Goal: Task Accomplishment & Management: Manage account settings

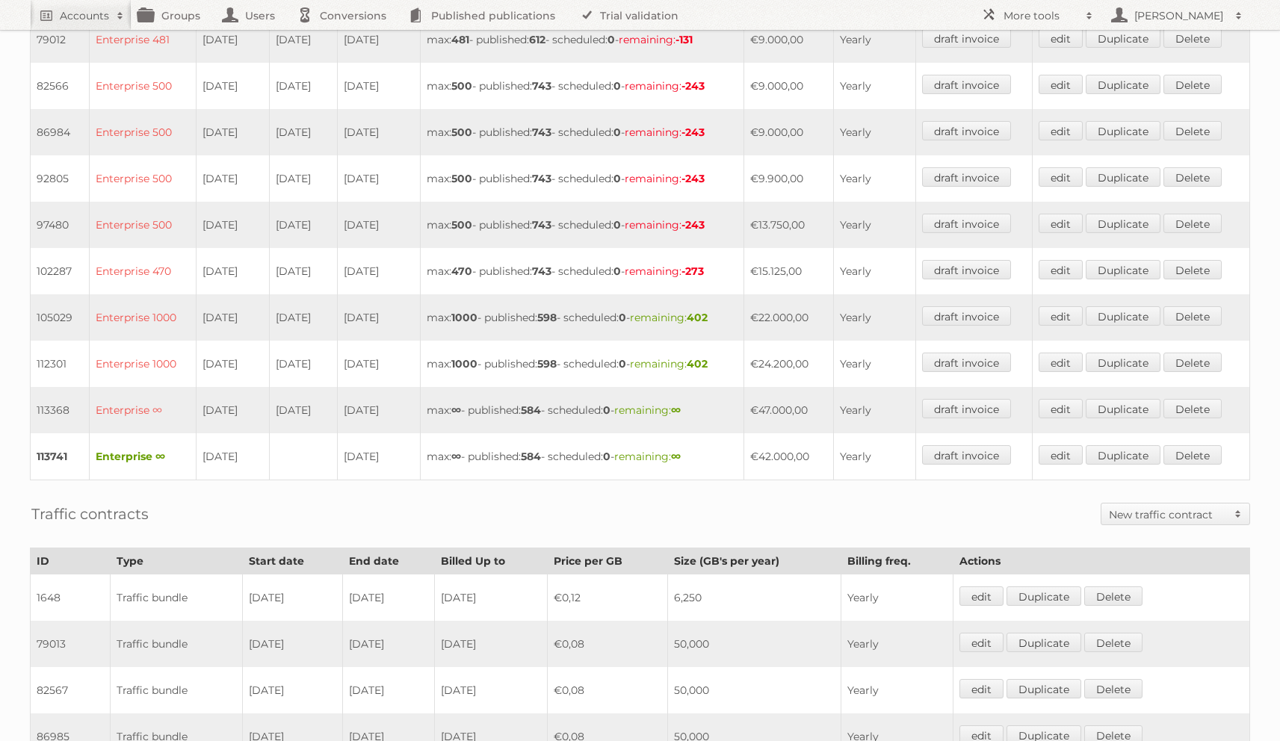
scroll to position [542, 0]
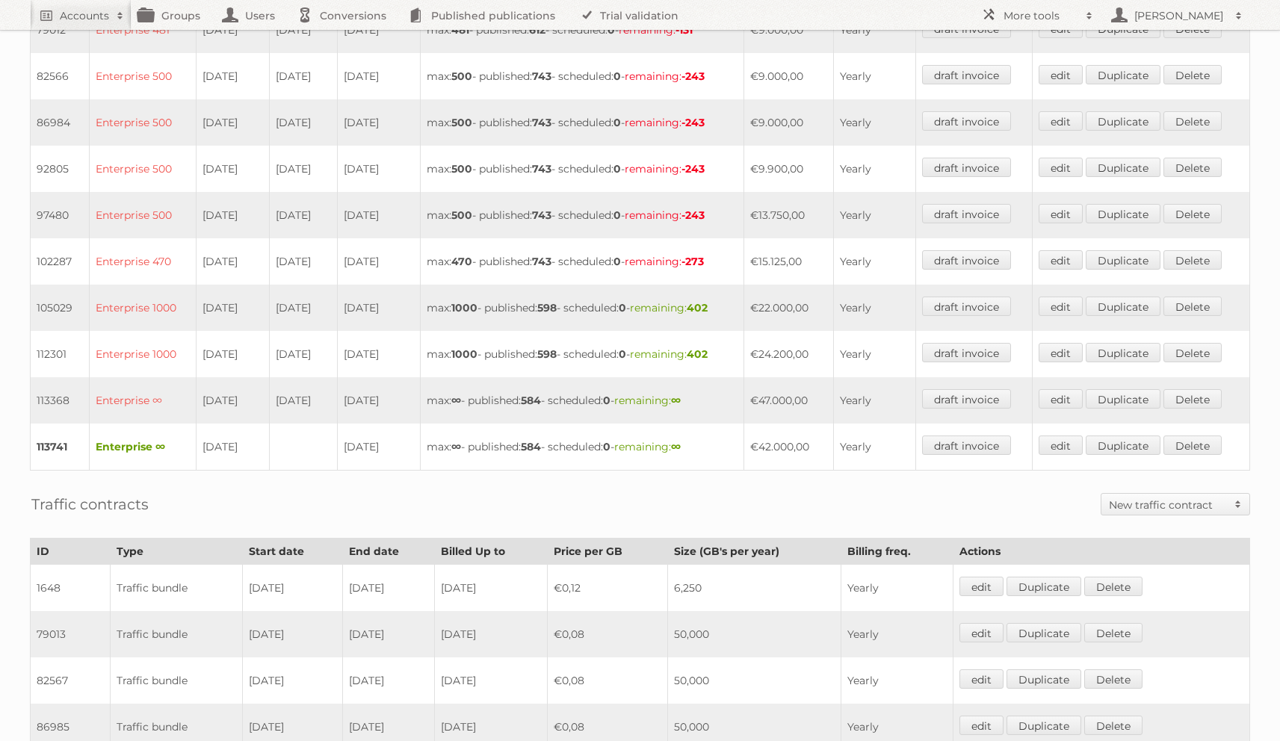
drag, startPoint x: 217, startPoint y: 347, endPoint x: 328, endPoint y: 353, distance: 110.7
click at [328, 353] on tr "112301 Enterprise 1000 22-12-2024 31-12-2024 31-12-2024 max: 1000 - published: …" at bounding box center [640, 354] width 1219 height 46
drag, startPoint x: 222, startPoint y: 436, endPoint x: 374, endPoint y: 442, distance: 151.8
click at [374, 442] on tr "113741 Enterprise ∞ 01-01-2025 31-12-2025 max: ∞ - published: 584 - scheduled: …" at bounding box center [640, 447] width 1219 height 47
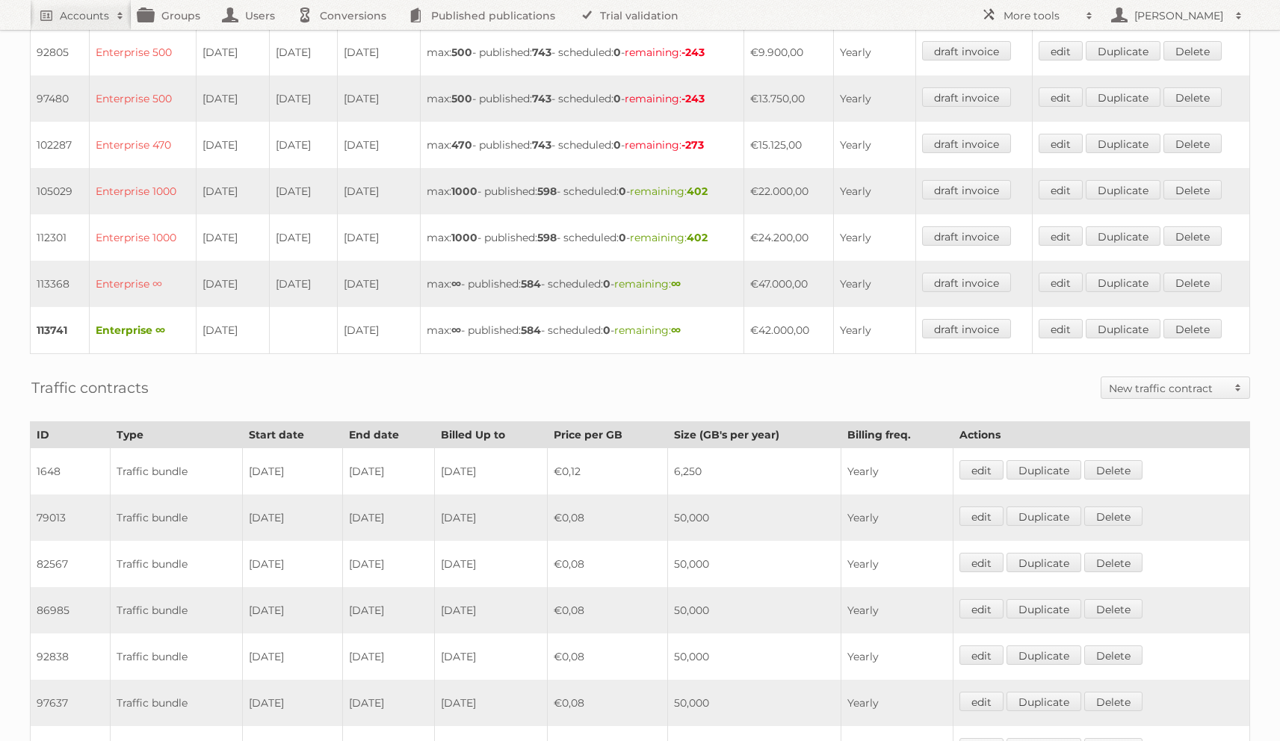
scroll to position [1197, 0]
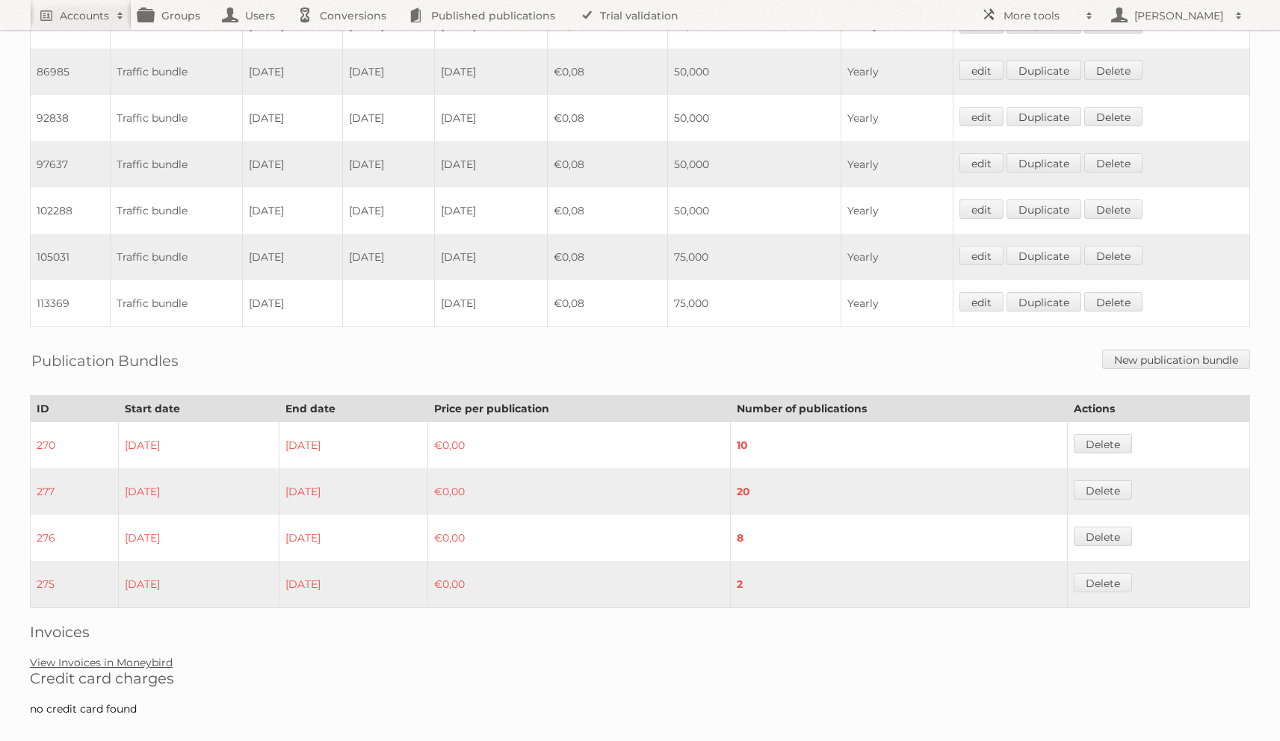
click at [164, 656] on link "View Invoices in Moneybird" at bounding box center [101, 662] width 143 height 13
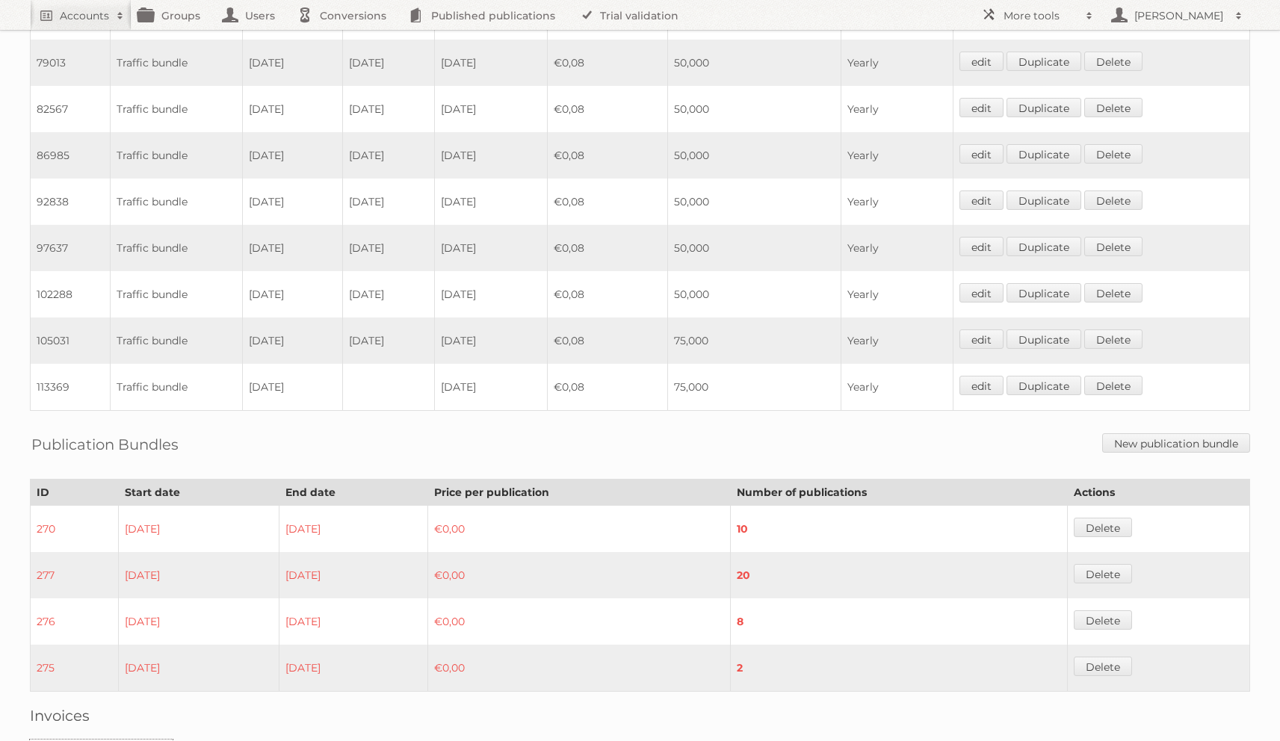
scroll to position [1094, 0]
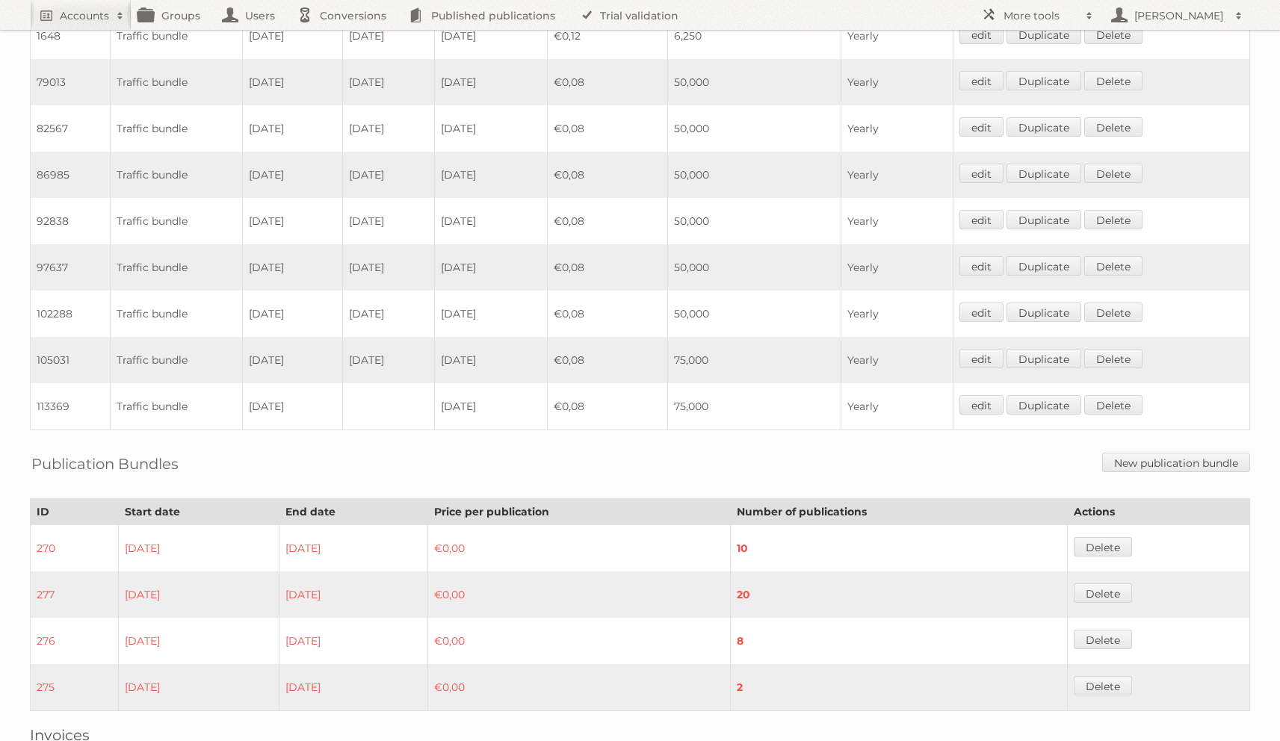
drag, startPoint x: 256, startPoint y: 395, endPoint x: 314, endPoint y: 394, distance: 57.6
click at [314, 394] on td "[DATE]" at bounding box center [292, 406] width 100 height 47
drag, startPoint x: 218, startPoint y: 380, endPoint x: 333, endPoint y: 385, distance: 115.2
click at [333, 385] on tr "113369 Traffic bundle 01-01-2025 2025-12-31 €0,08 75,000 Yearly edit Duplicate …" at bounding box center [640, 406] width 1219 height 47
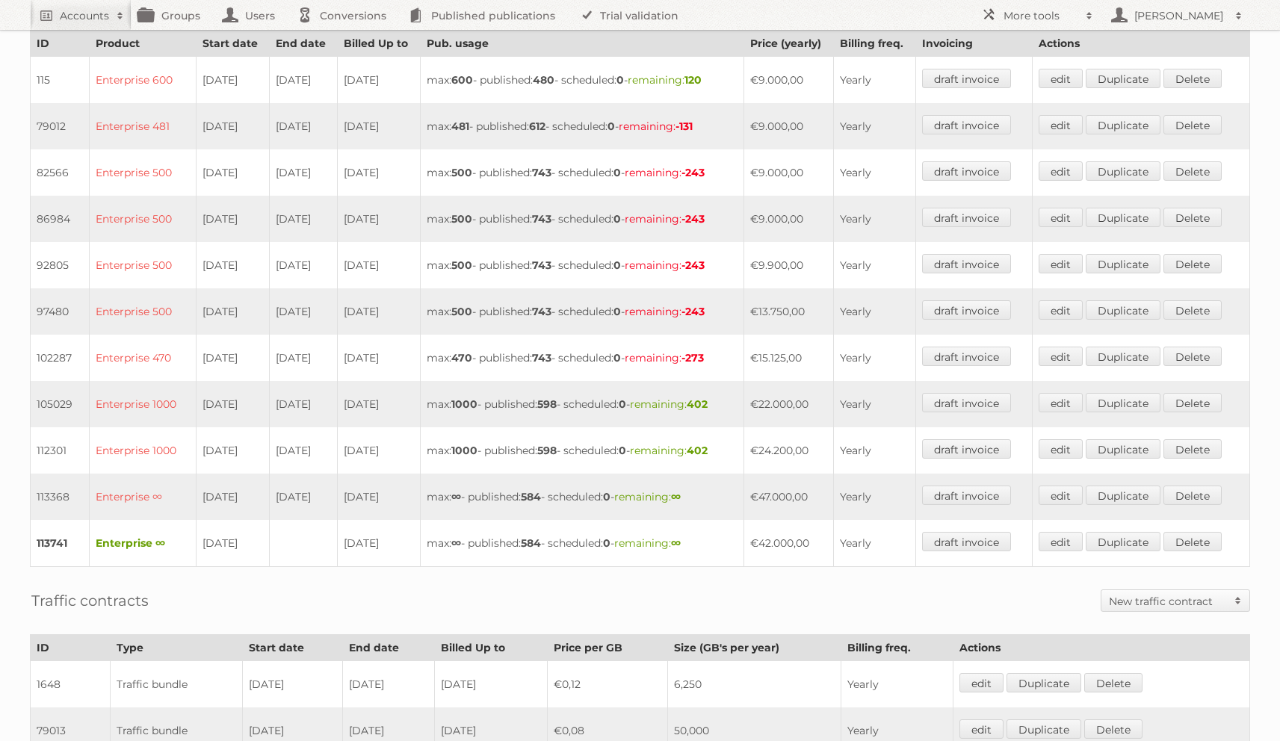
scroll to position [436, 0]
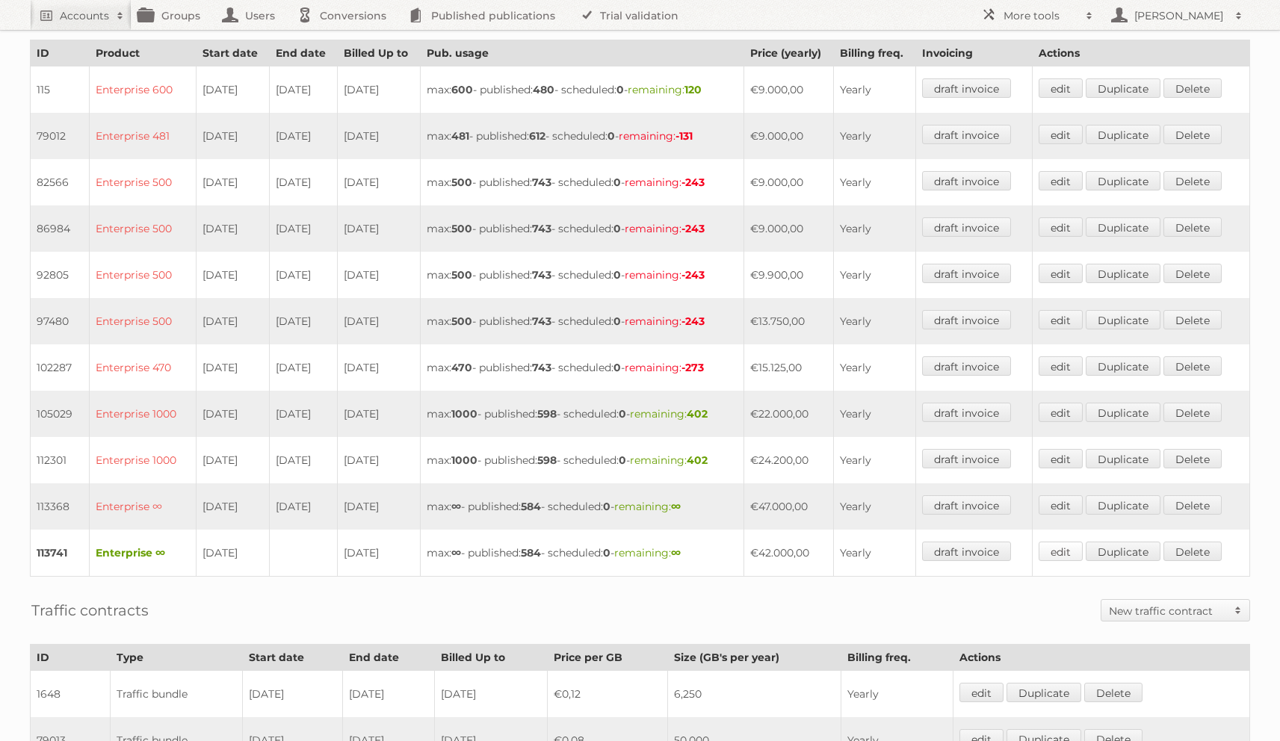
click at [1061, 542] on link "edit" at bounding box center [1061, 551] width 44 height 19
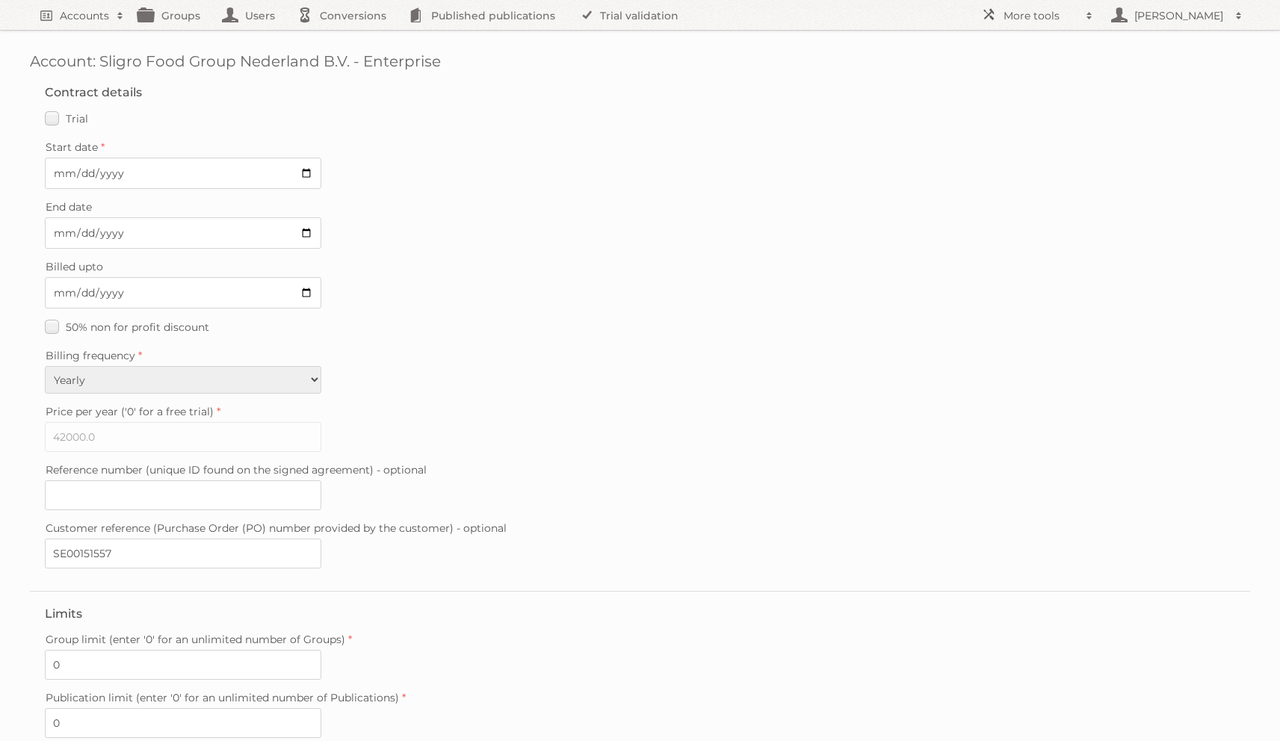
scroll to position [214, 0]
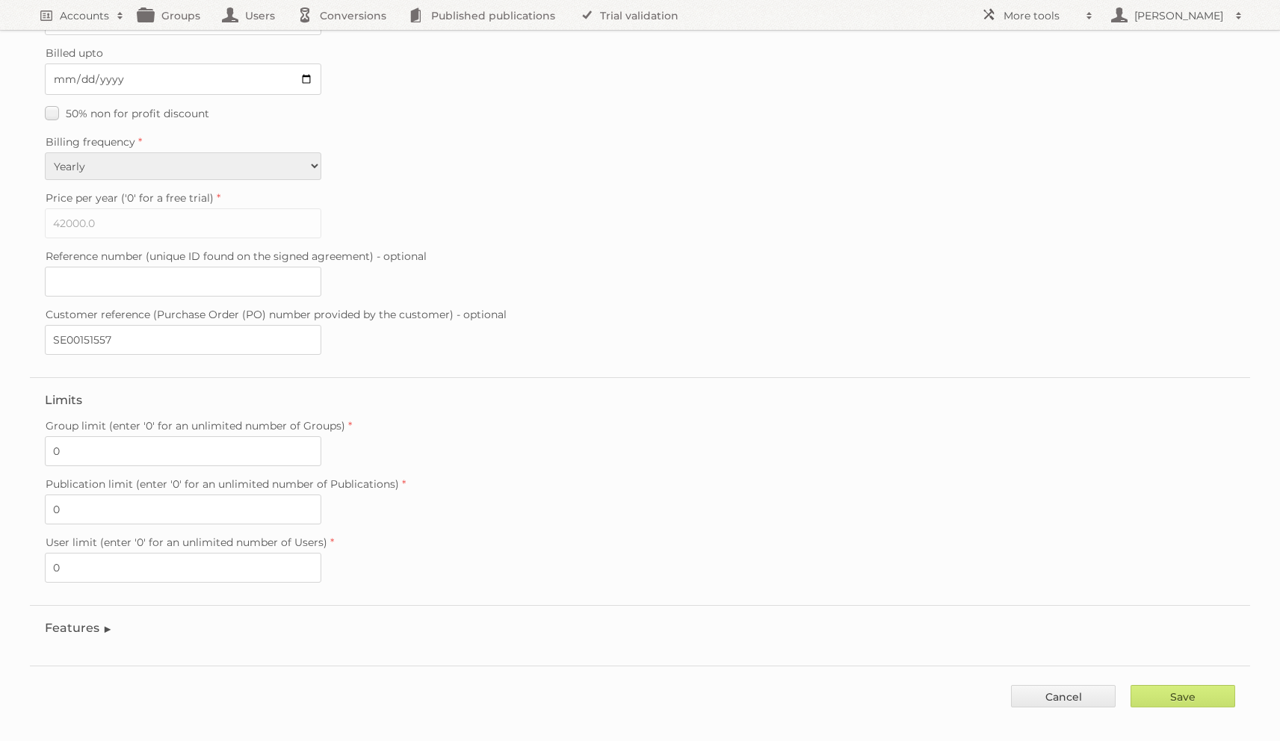
click at [72, 621] on legend "Features" at bounding box center [79, 628] width 68 height 14
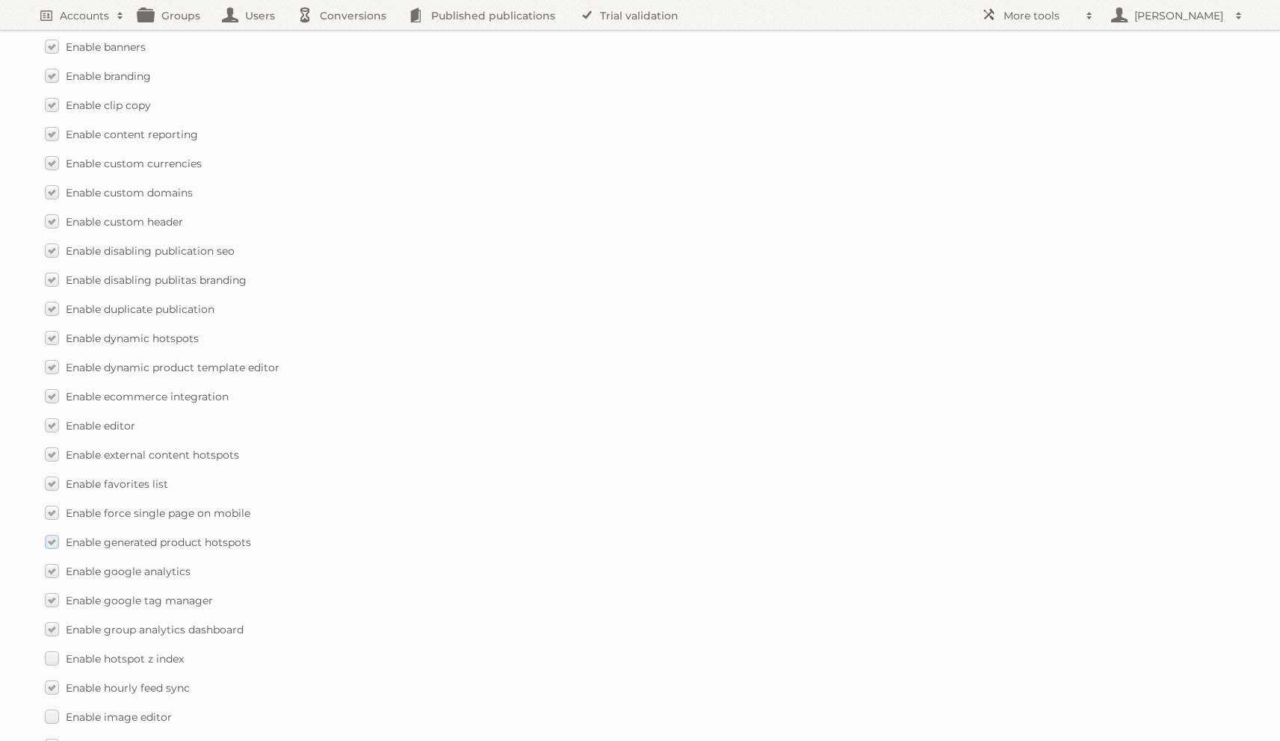
scroll to position [1006, 0]
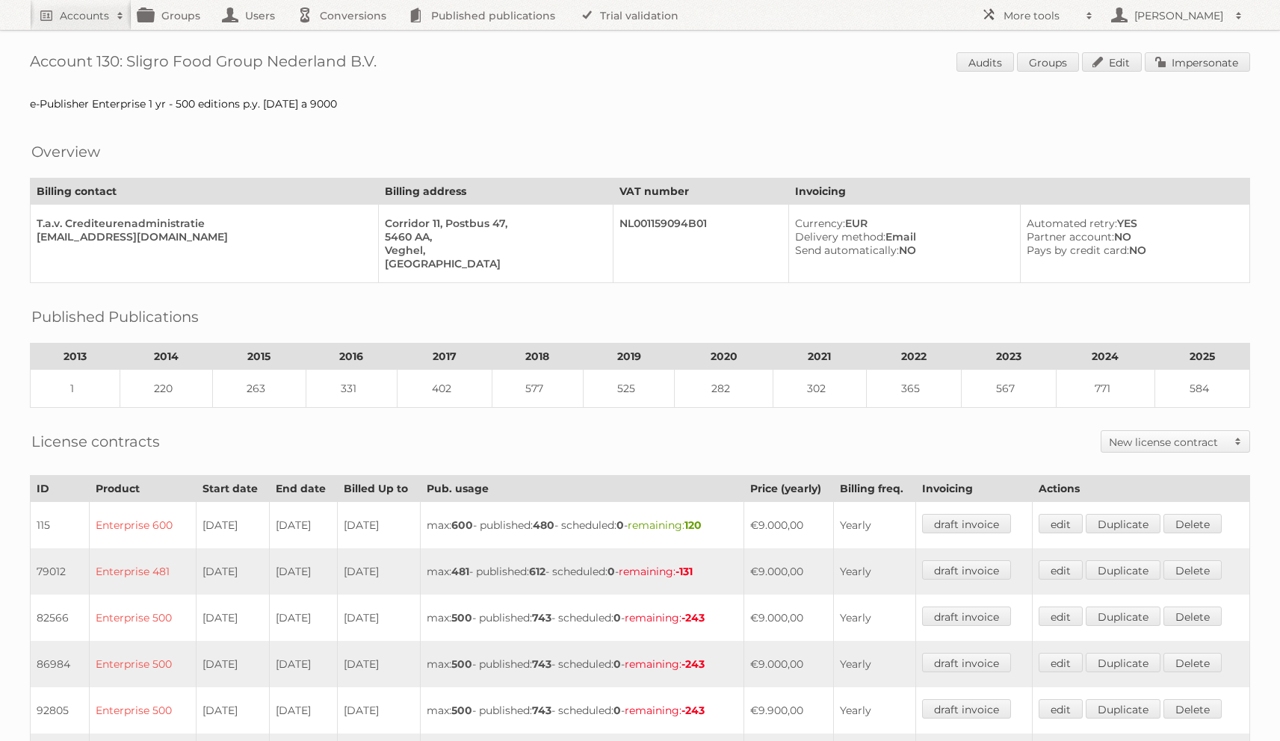
scroll to position [433, 0]
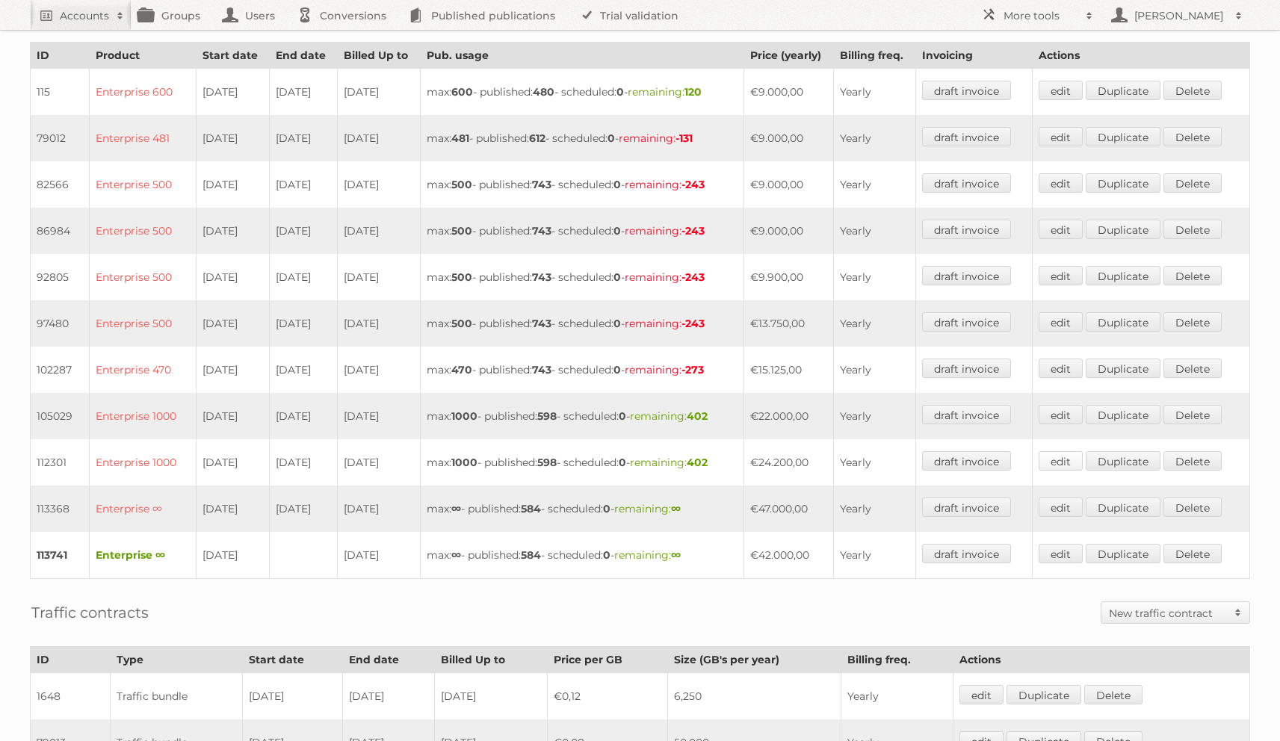
click at [1073, 451] on link "edit" at bounding box center [1061, 460] width 44 height 19
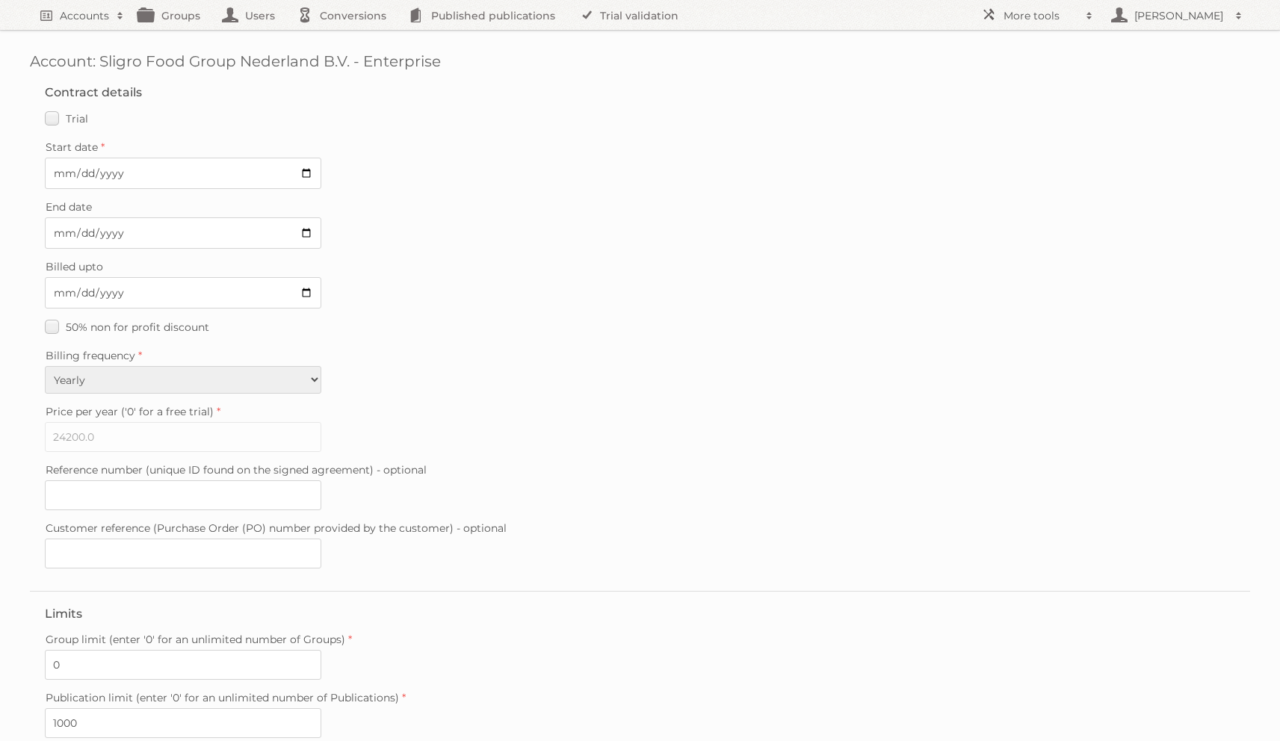
scroll to position [214, 0]
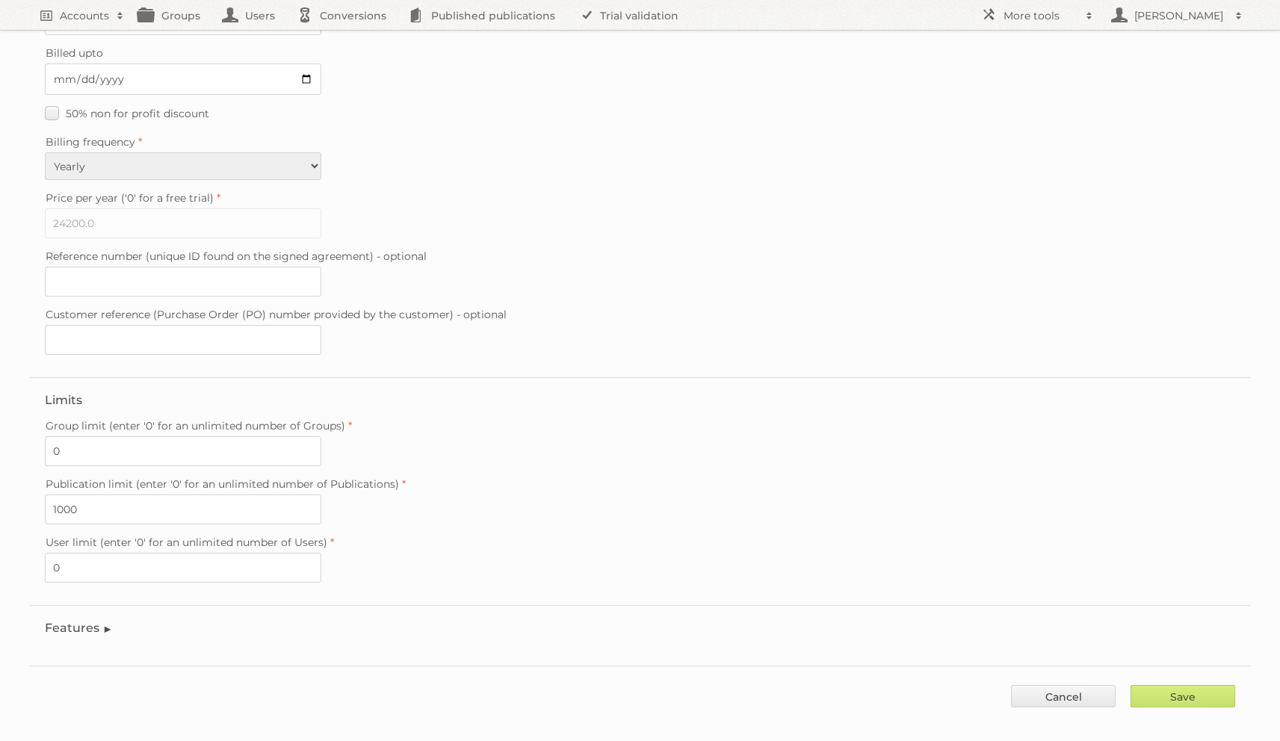
click at [85, 622] on fieldset "Features Enable accessibility text Enable account tree structure Enable analyti…" at bounding box center [640, 631] width 1220 height 53
click at [107, 621] on legend "Features" at bounding box center [79, 628] width 68 height 14
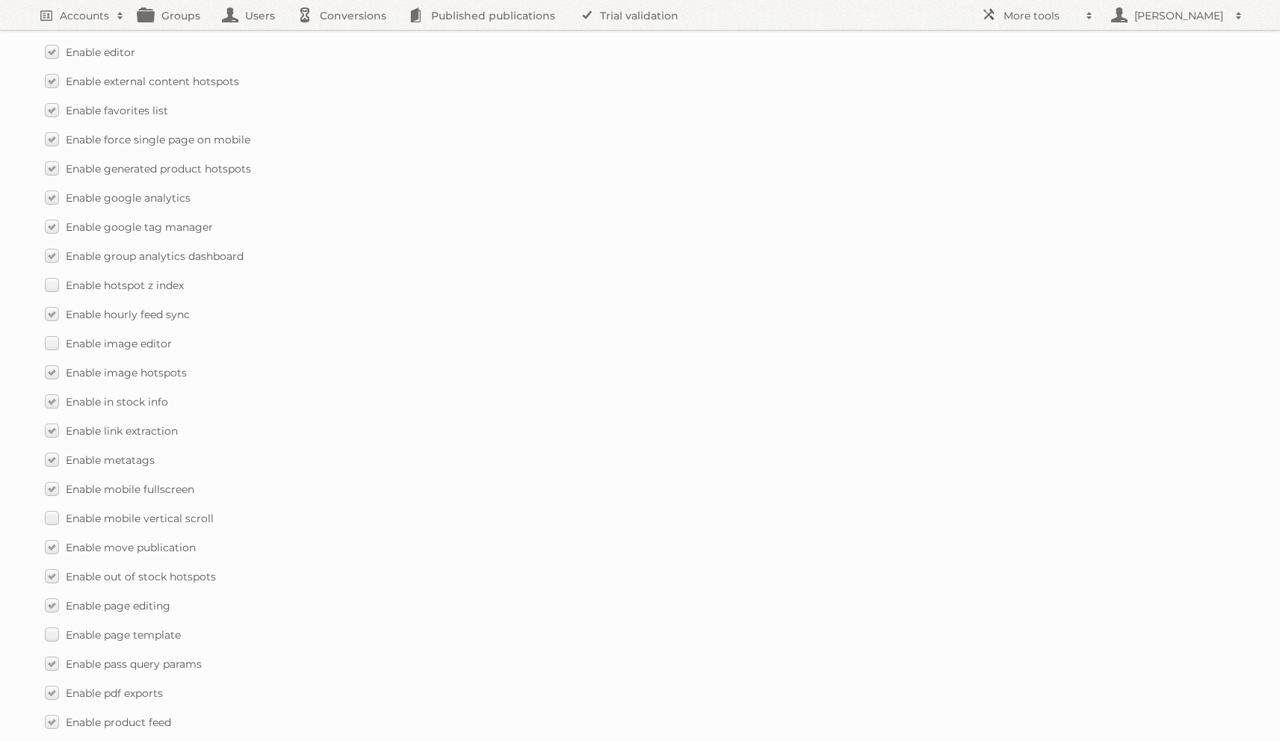
scroll to position [1198, 0]
